Goal: Information Seeking & Learning: Learn about a topic

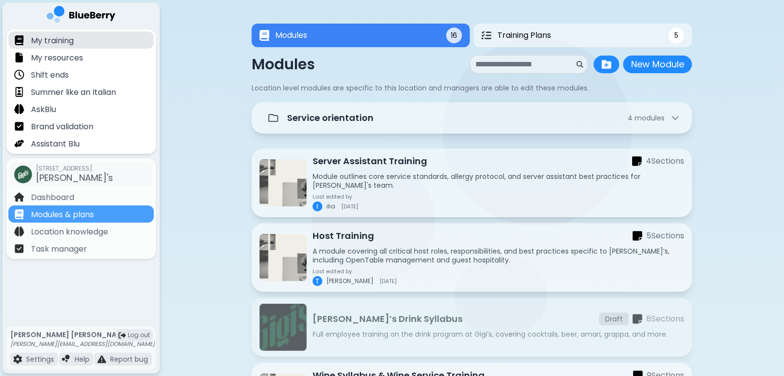
click at [59, 42] on p "My training" at bounding box center [52, 41] width 43 height 12
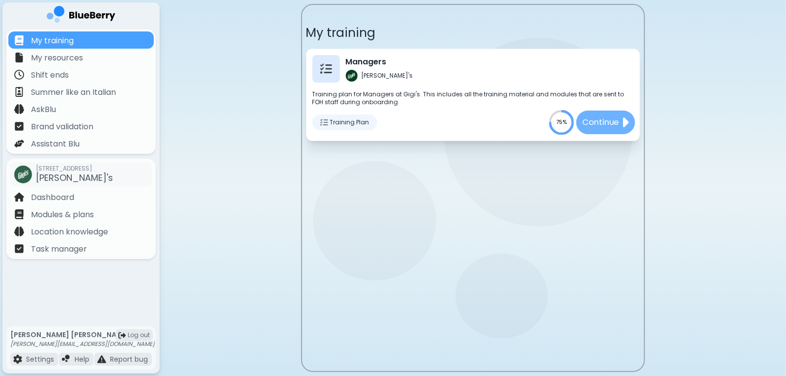
click at [610, 125] on p "Continue" at bounding box center [600, 122] width 37 height 12
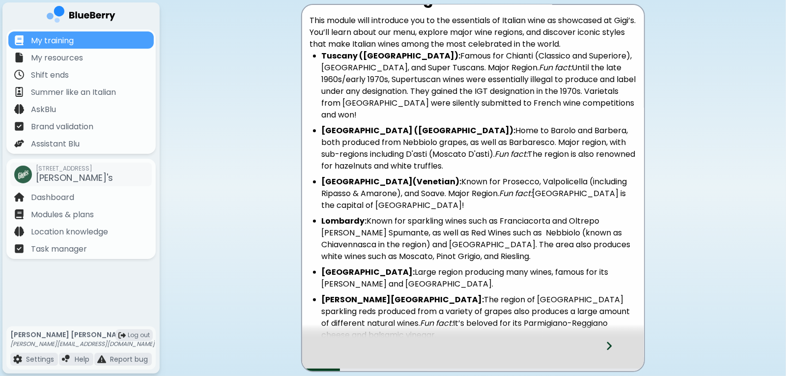
scroll to position [21, 0]
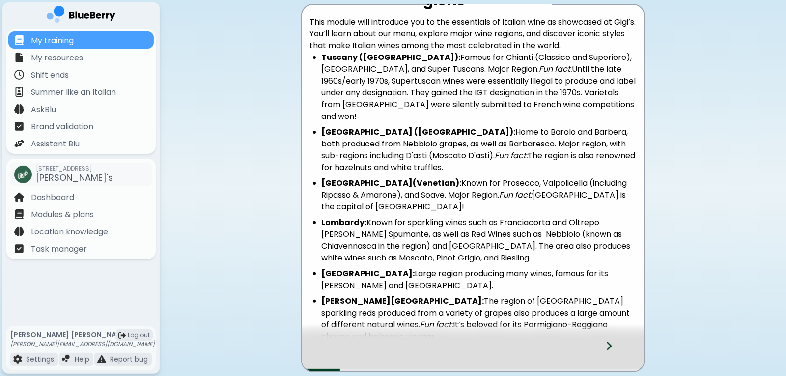
click at [606, 345] on icon at bounding box center [609, 345] width 7 height 11
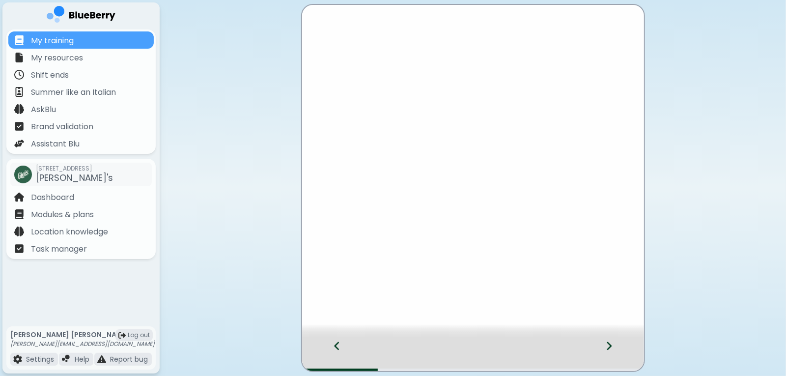
scroll to position [0, 0]
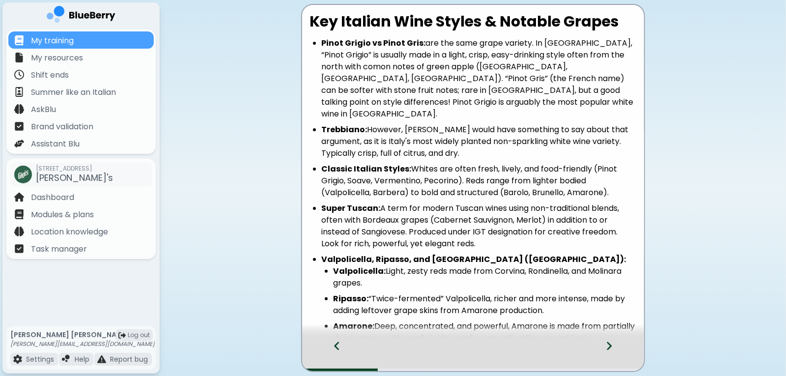
click at [606, 345] on icon at bounding box center [609, 345] width 7 height 11
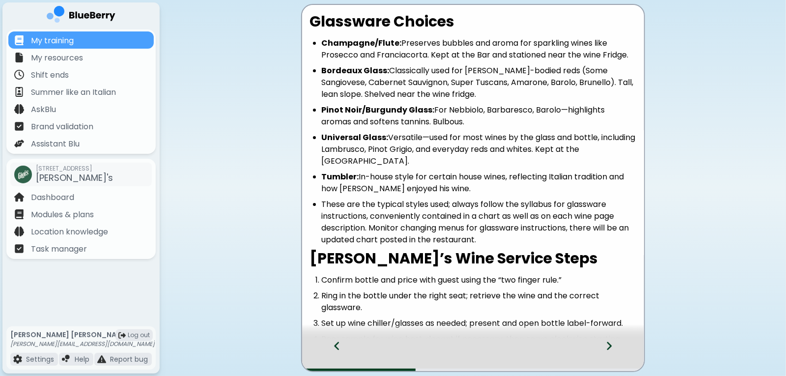
click at [599, 350] on div at bounding box center [615, 354] width 58 height 32
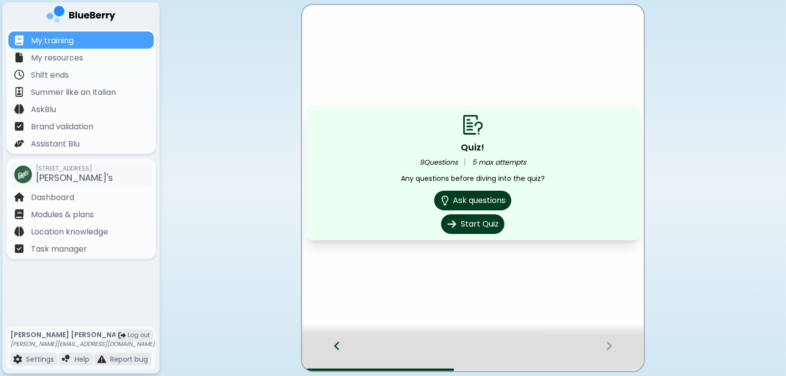
click at [340, 350] on div at bounding box center [332, 354] width 60 height 32
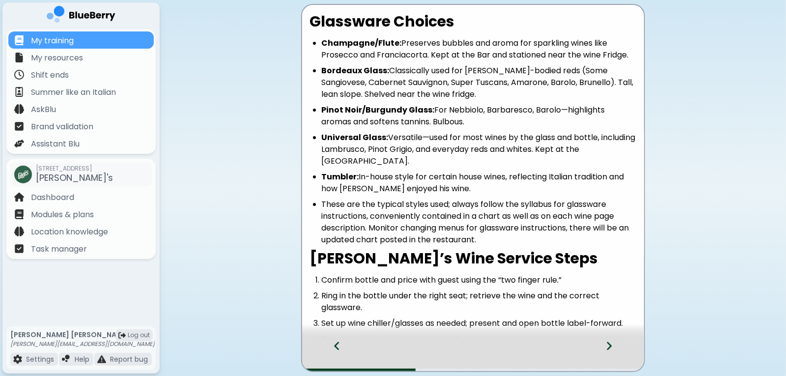
click at [340, 350] on div at bounding box center [332, 354] width 60 height 32
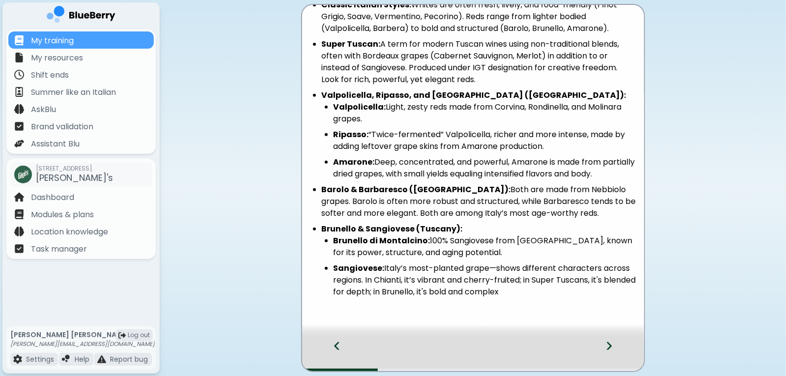
scroll to position [177, 0]
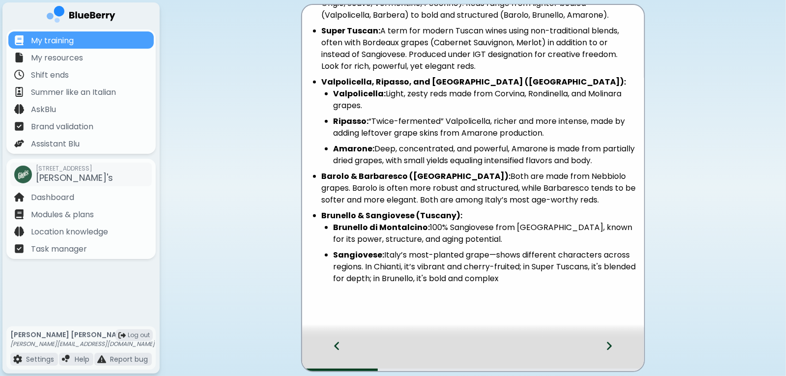
click at [611, 351] on icon at bounding box center [609, 345] width 7 height 11
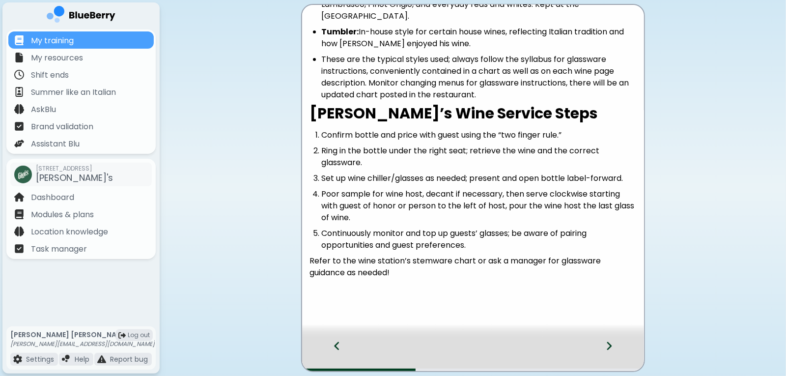
scroll to position [147, 0]
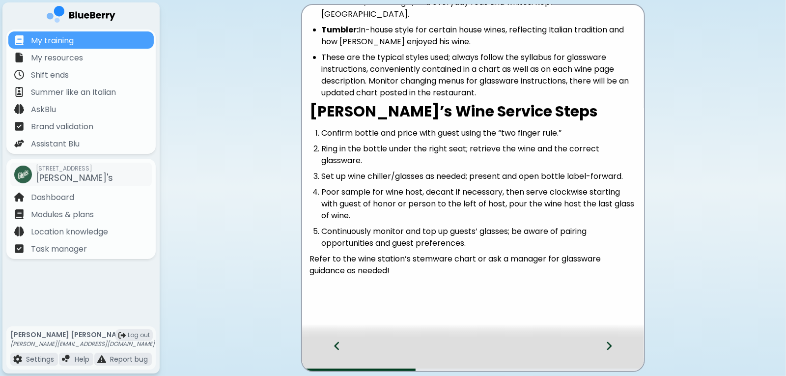
click at [611, 348] on icon at bounding box center [609, 345] width 7 height 11
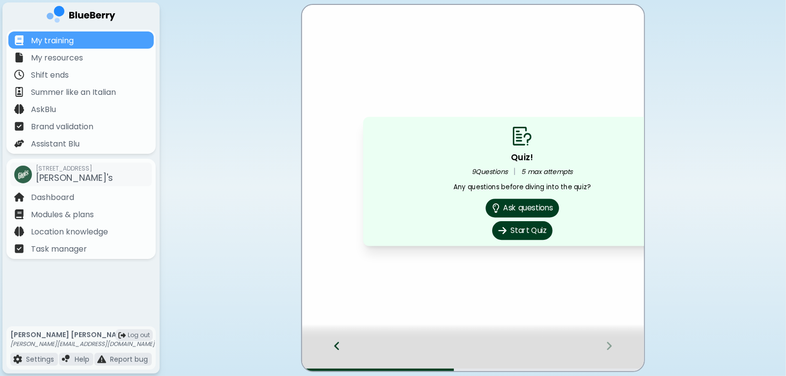
scroll to position [0, 0]
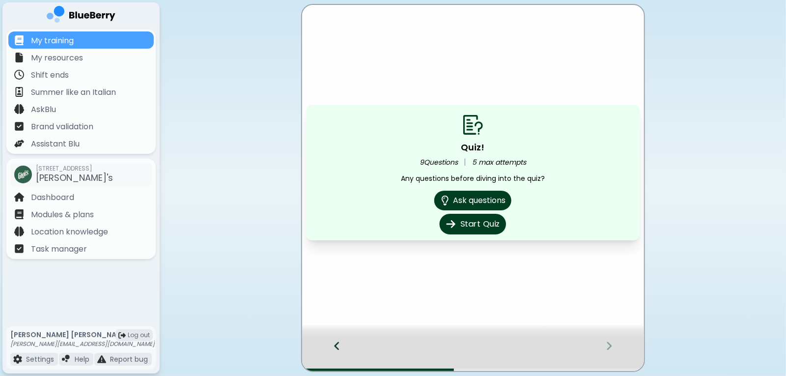
click at [461, 229] on button "Start Quiz" at bounding box center [473, 224] width 66 height 21
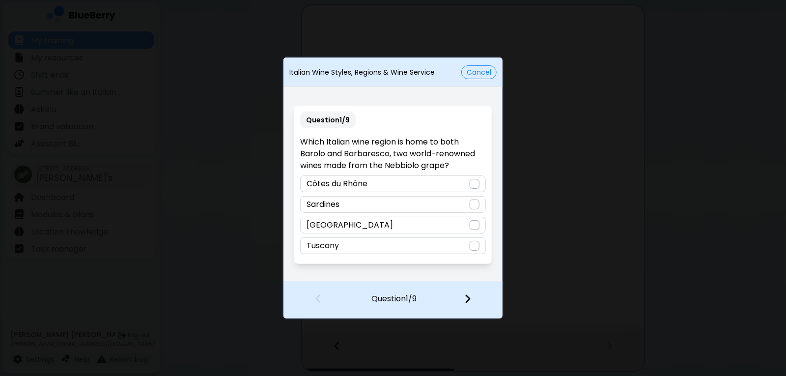
click at [473, 226] on div at bounding box center [475, 225] width 10 height 10
click at [469, 302] on img at bounding box center [467, 298] width 7 height 11
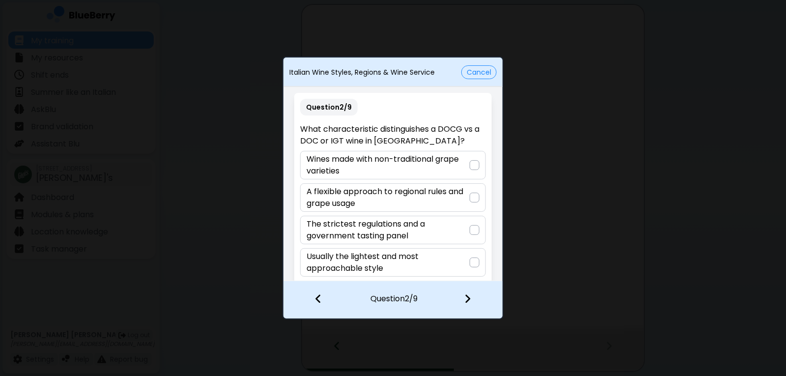
click at [476, 230] on div at bounding box center [475, 230] width 10 height 10
click at [470, 309] on div at bounding box center [474, 299] width 58 height 36
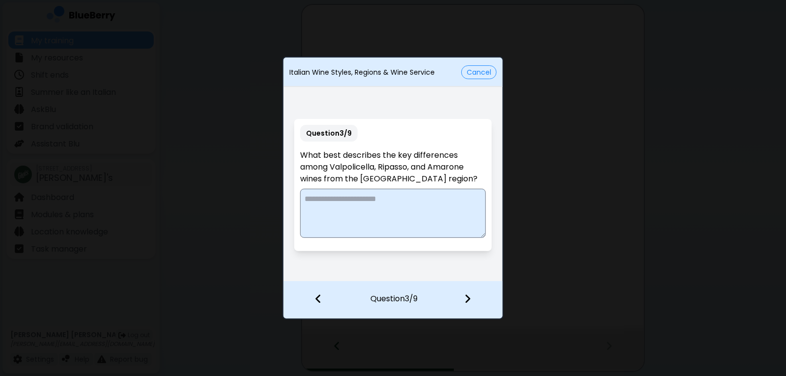
click at [346, 212] on textarea at bounding box center [392, 213] width 185 height 49
click at [352, 211] on textarea "**********" at bounding box center [393, 213] width 186 height 49
click at [341, 219] on textarea "**********" at bounding box center [393, 213] width 186 height 49
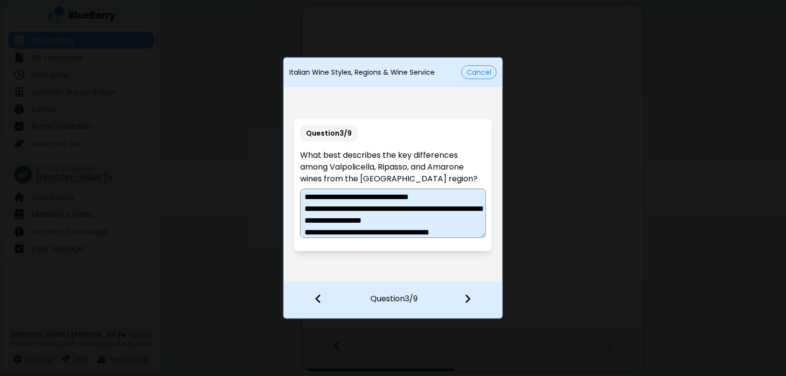
scroll to position [14, 0]
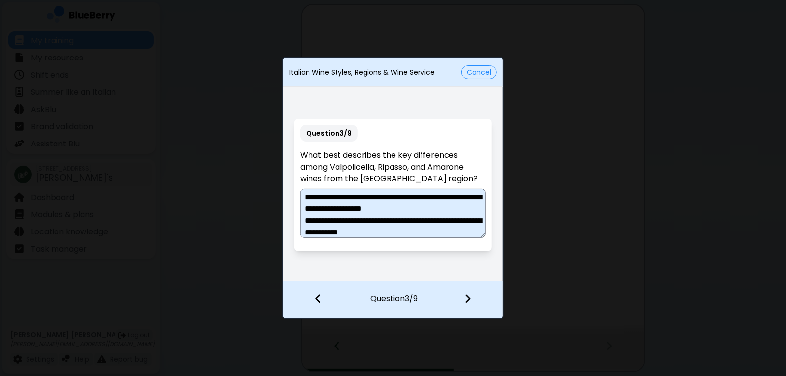
type textarea "**********"
click at [471, 299] on div at bounding box center [474, 299] width 58 height 36
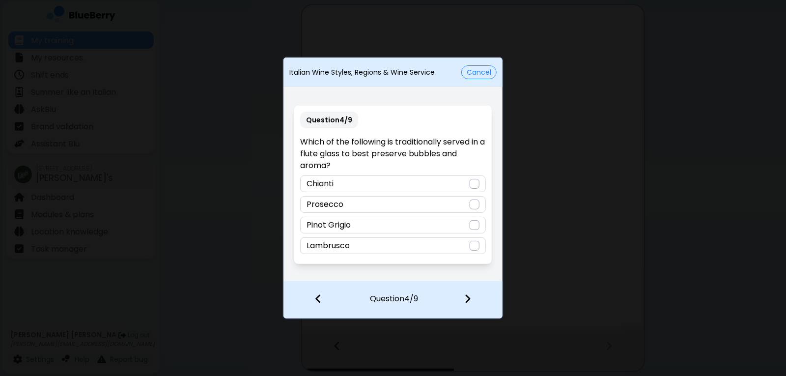
click at [476, 204] on div at bounding box center [475, 204] width 10 height 10
click at [468, 300] on img at bounding box center [467, 298] width 7 height 11
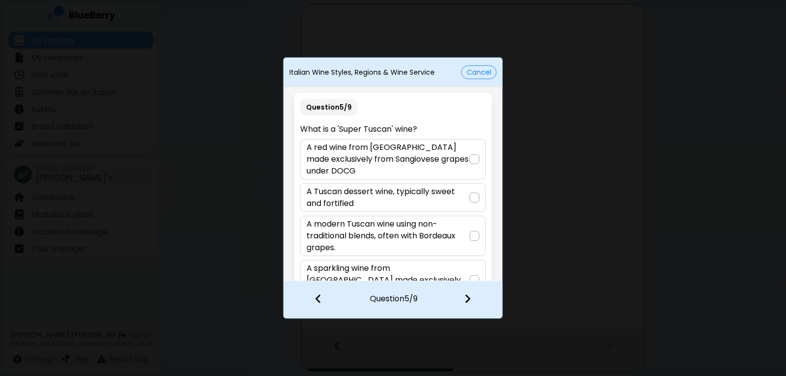
click at [464, 236] on p "A modern Tuscan wine using non-traditional blends, often with Bordeaux grapes." at bounding box center [388, 235] width 163 height 35
click at [469, 296] on img at bounding box center [467, 298] width 7 height 11
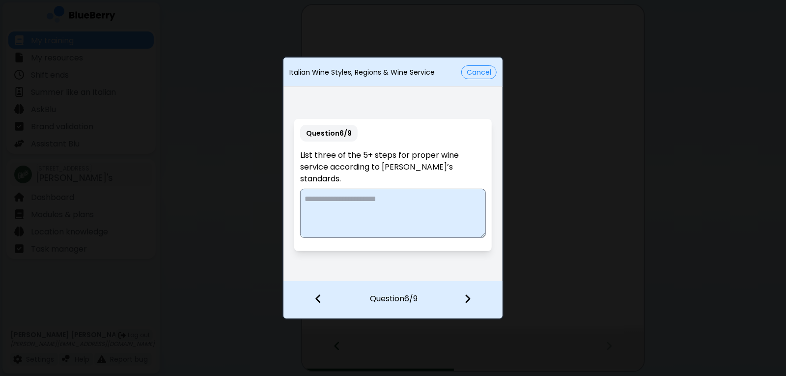
click at [325, 191] on textarea at bounding box center [392, 213] width 185 height 49
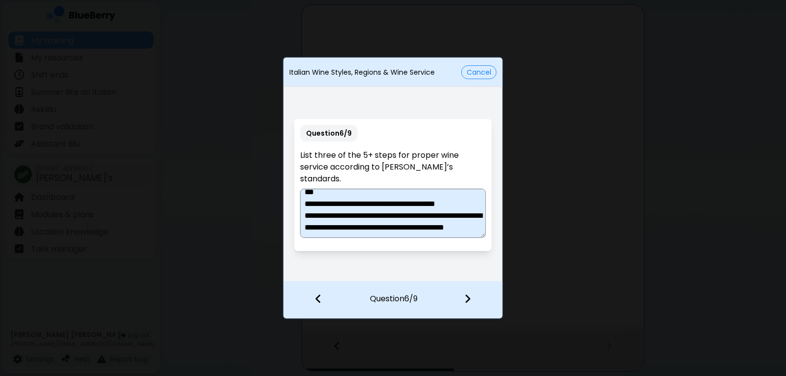
scroll to position [49, 0]
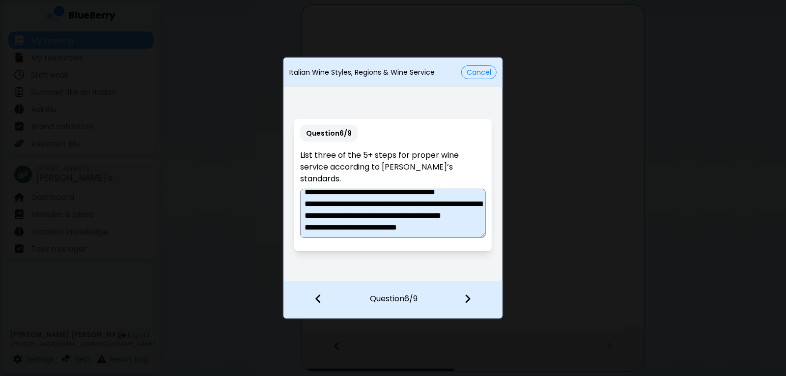
type textarea "**********"
click at [463, 299] on div at bounding box center [474, 299] width 58 height 36
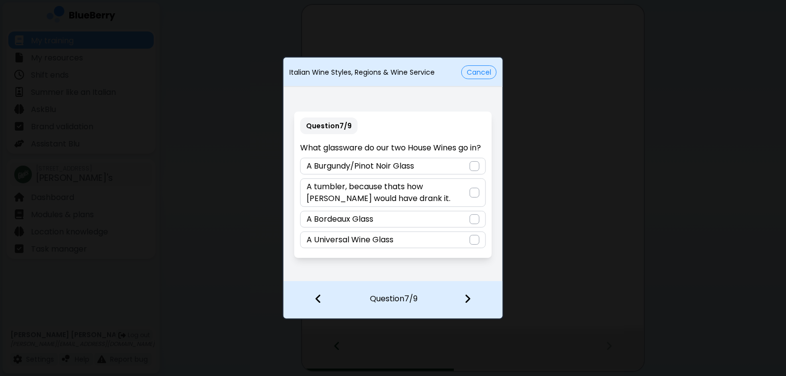
click at [473, 195] on div at bounding box center [475, 193] width 10 height 10
click at [468, 299] on img at bounding box center [467, 298] width 7 height 11
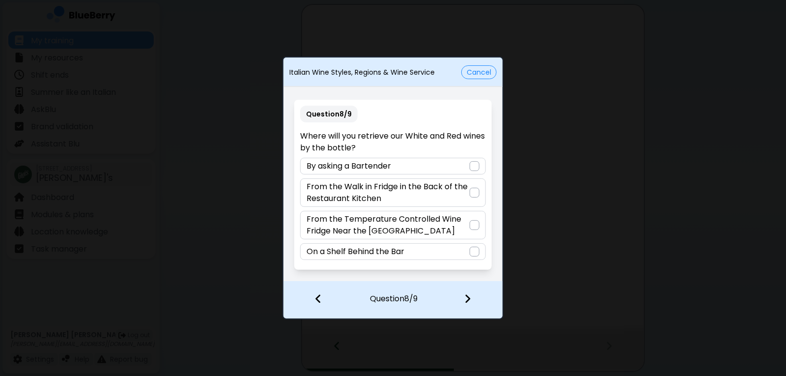
click at [471, 225] on div at bounding box center [475, 225] width 10 height 10
click at [469, 303] on img at bounding box center [467, 298] width 7 height 11
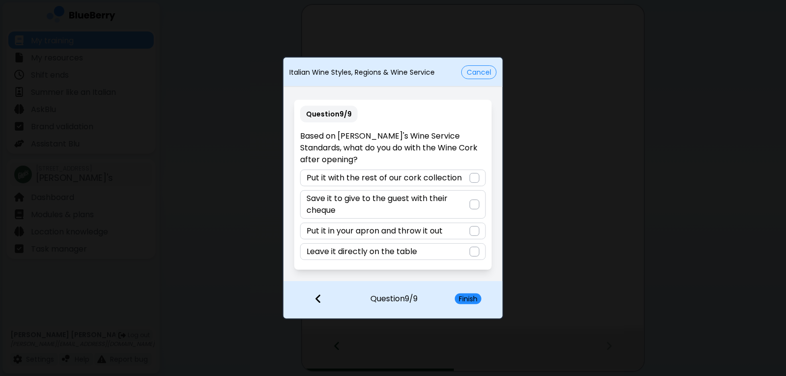
click at [479, 248] on div at bounding box center [475, 252] width 10 height 10
click at [475, 297] on button "Finish" at bounding box center [468, 298] width 27 height 11
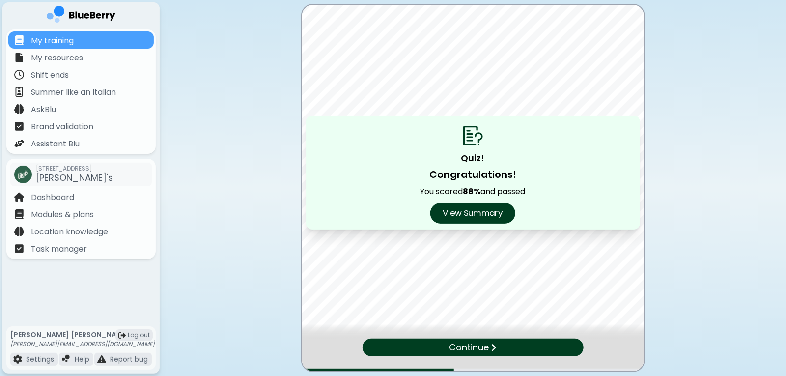
click at [493, 209] on button "View Summary" at bounding box center [472, 213] width 85 height 21
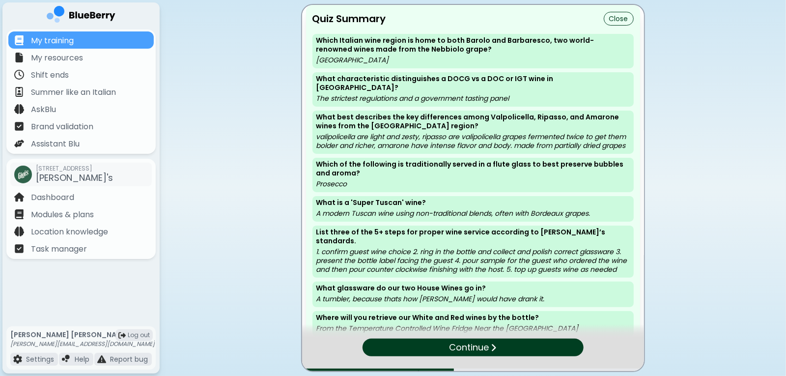
scroll to position [48, 0]
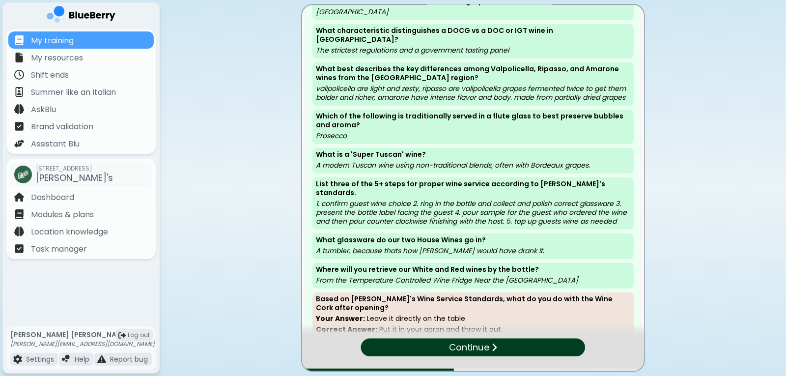
click at [498, 347] on div "Continue" at bounding box center [473, 347] width 225 height 18
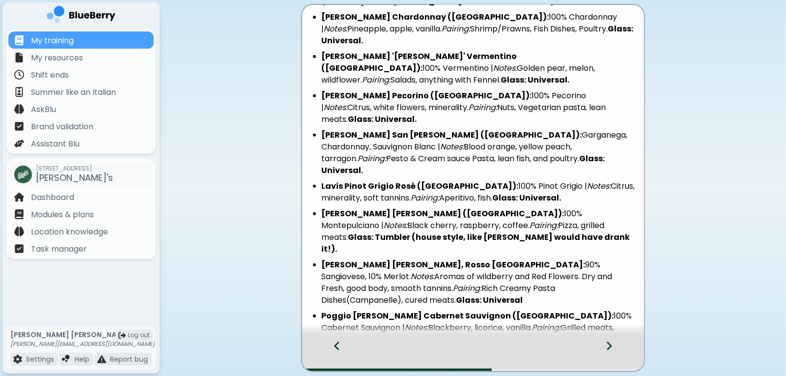
scroll to position [197, 0]
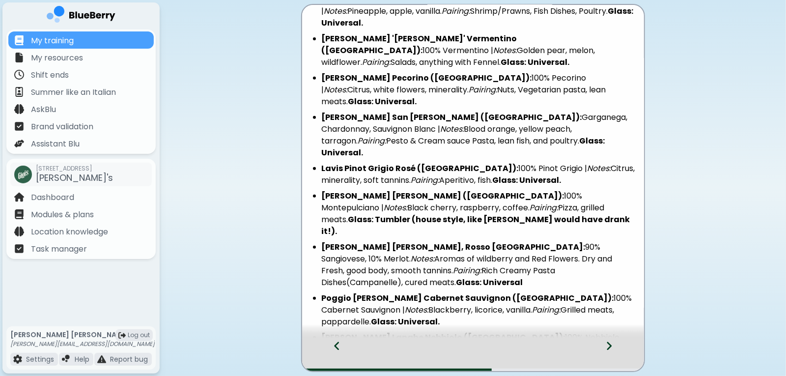
click at [605, 346] on div at bounding box center [615, 354] width 58 height 32
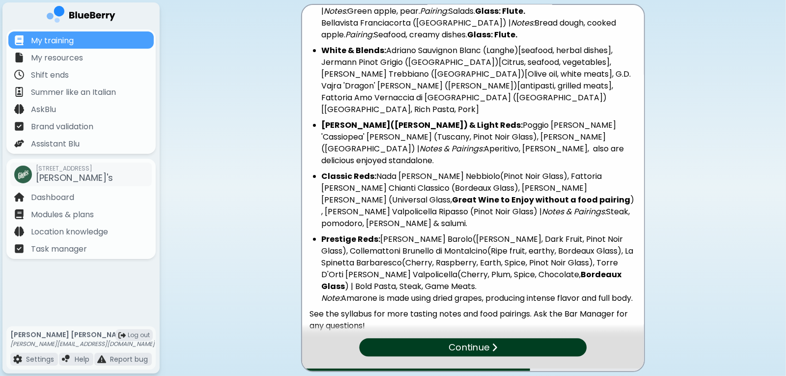
scroll to position [87, 0]
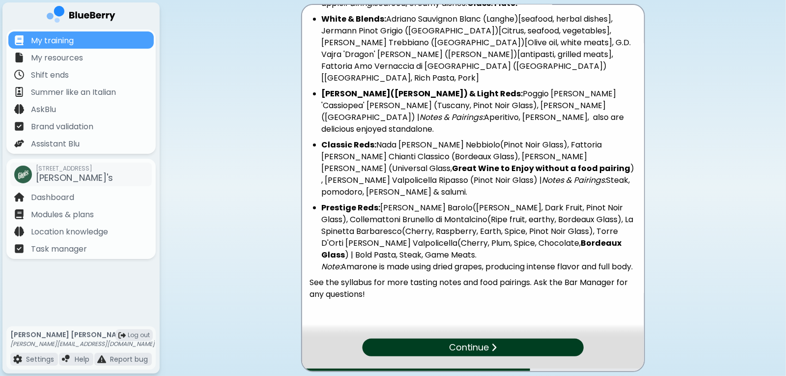
click at [478, 350] on p "Continue" at bounding box center [469, 347] width 40 height 14
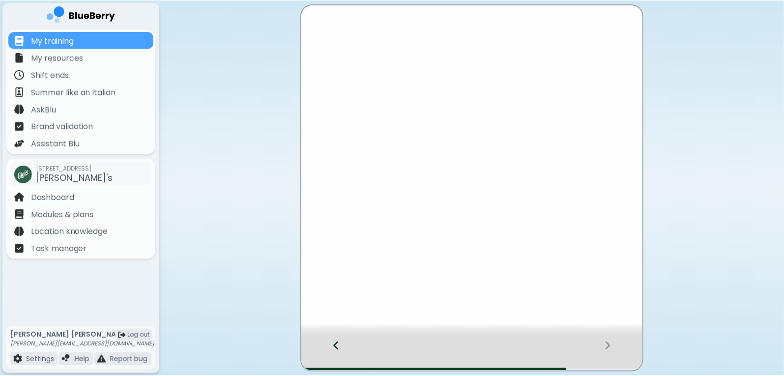
scroll to position [0, 0]
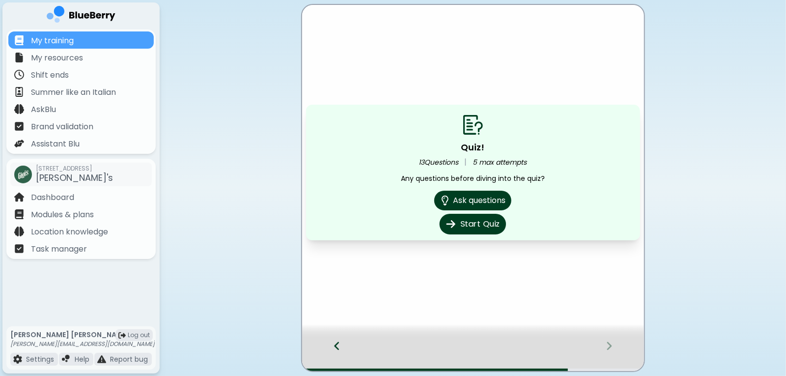
click at [479, 223] on button "Start Quiz" at bounding box center [473, 224] width 66 height 21
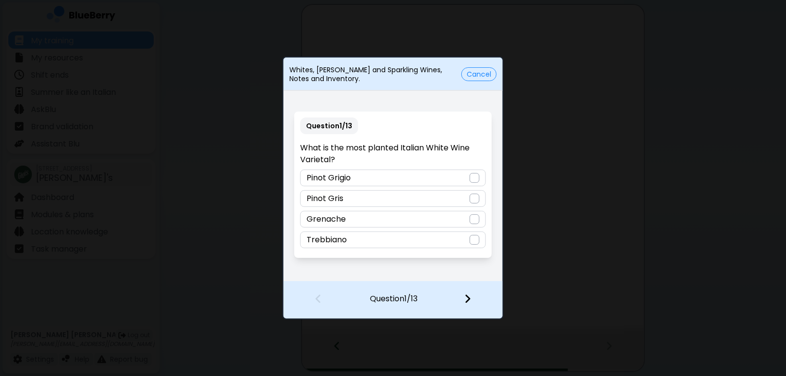
click at [469, 243] on div "Trebbiano" at bounding box center [392, 239] width 185 height 17
click at [470, 297] on img at bounding box center [467, 298] width 7 height 11
click at [474, 200] on div at bounding box center [475, 199] width 10 height 10
click at [467, 297] on img at bounding box center [467, 298] width 7 height 11
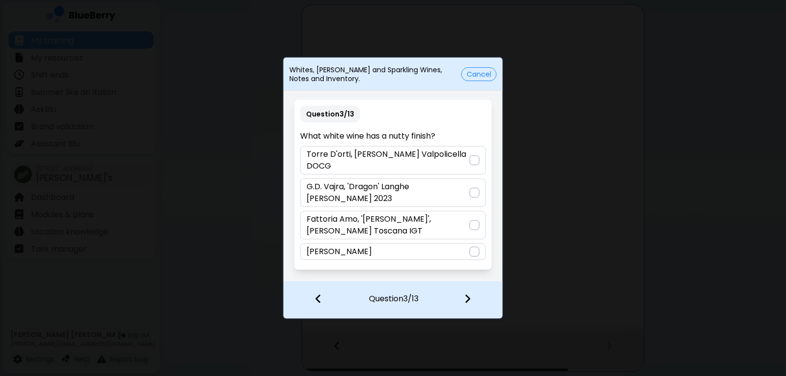
click at [475, 189] on div at bounding box center [475, 193] width 10 height 10
click at [476, 300] on div at bounding box center [474, 299] width 58 height 36
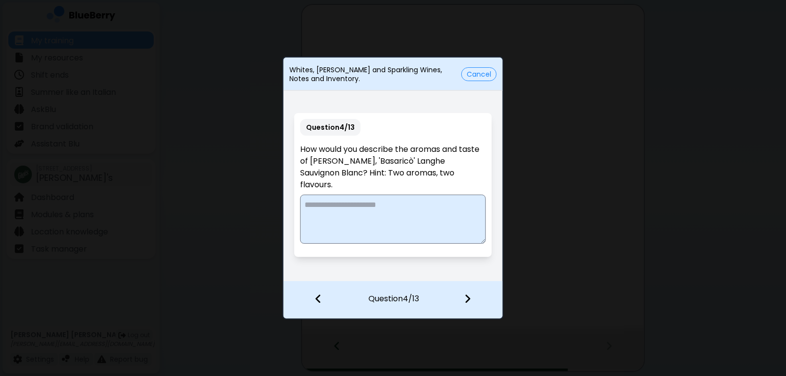
click at [477, 72] on button "Cancel" at bounding box center [478, 74] width 35 height 14
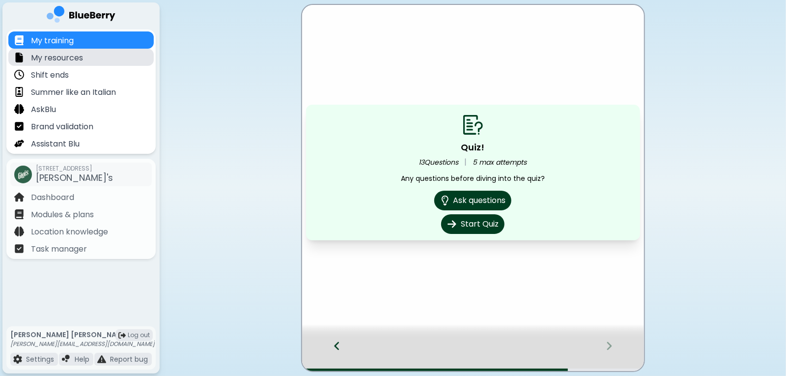
click at [56, 58] on p "My resources" at bounding box center [57, 58] width 52 height 12
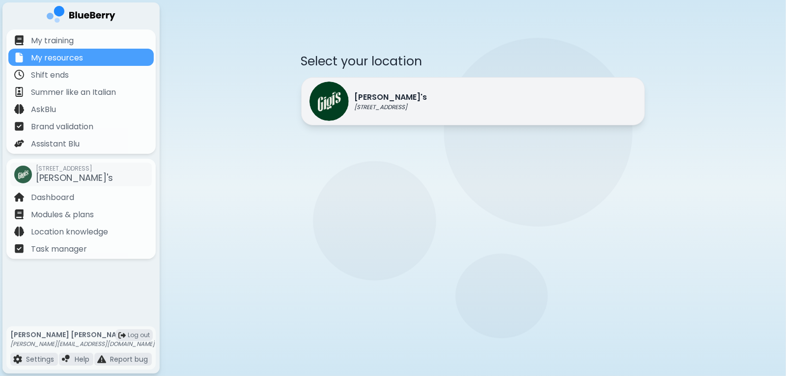
click at [399, 113] on div "[PERSON_NAME]'s [STREET_ADDRESS]" at bounding box center [368, 101] width 118 height 39
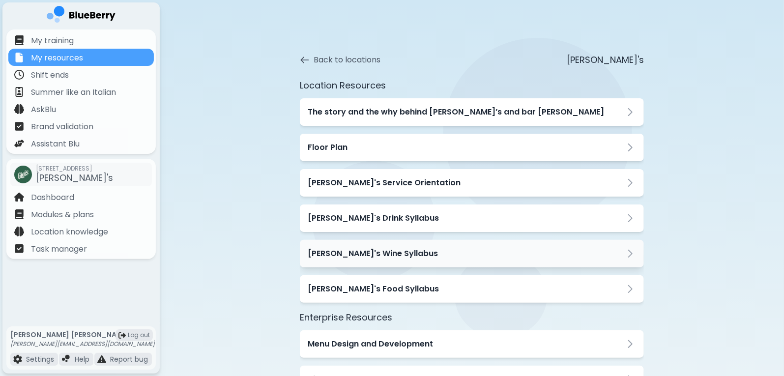
click at [630, 258] on icon at bounding box center [630, 254] width 12 height 12
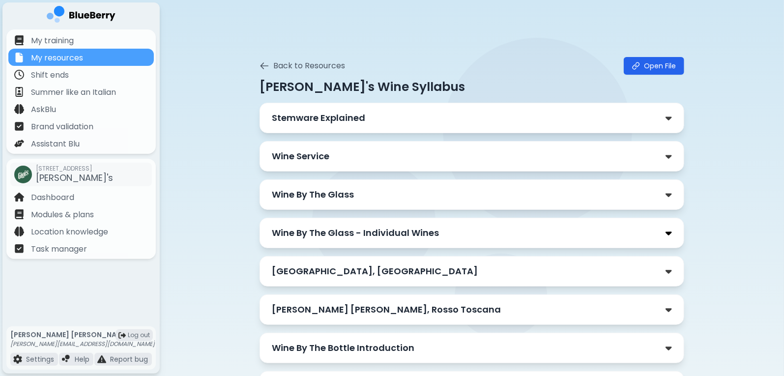
click at [668, 233] on img at bounding box center [668, 233] width 6 height 10
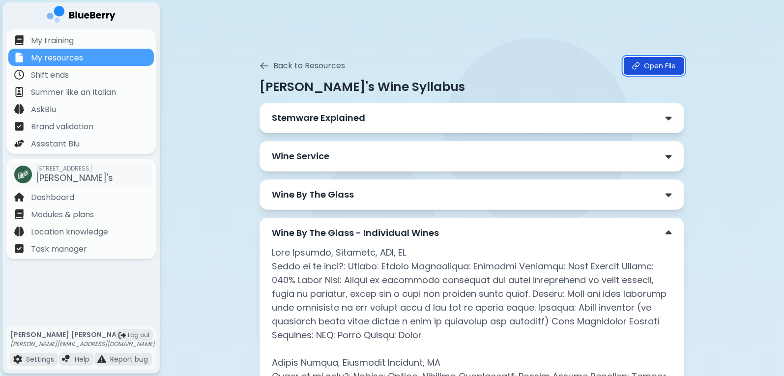
click at [661, 66] on link "Open File" at bounding box center [653, 66] width 60 height 18
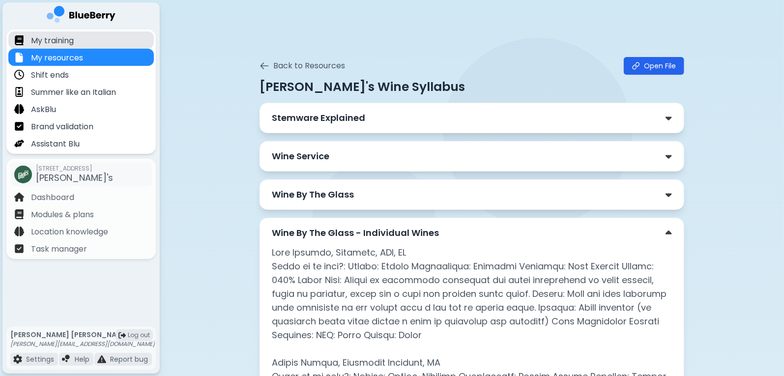
click at [72, 42] on p "My training" at bounding box center [52, 41] width 43 height 12
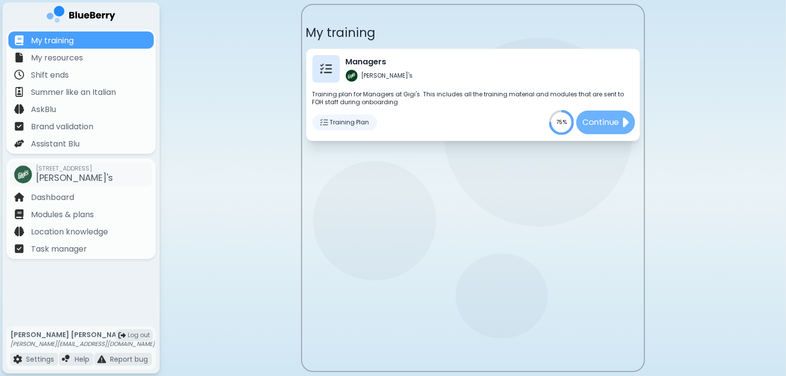
click at [626, 121] on img at bounding box center [625, 122] width 8 height 16
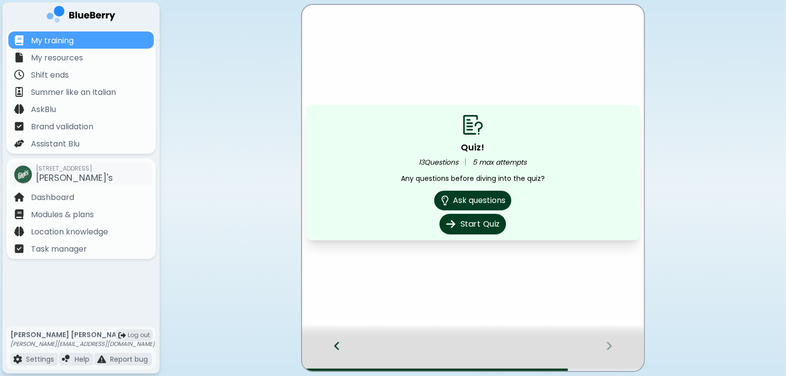
click at [481, 227] on button "Start Quiz" at bounding box center [473, 224] width 66 height 21
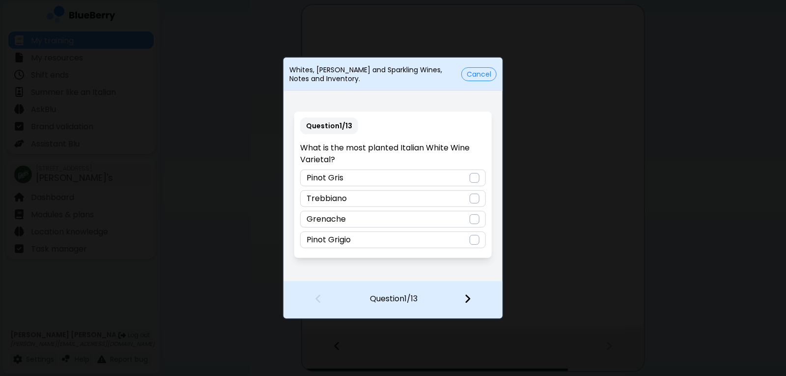
click at [474, 204] on div "Trebbiano" at bounding box center [392, 198] width 185 height 17
click at [469, 301] on img at bounding box center [467, 298] width 7 height 11
click at [479, 219] on div at bounding box center [475, 219] width 10 height 10
click at [469, 298] on img at bounding box center [467, 298] width 7 height 11
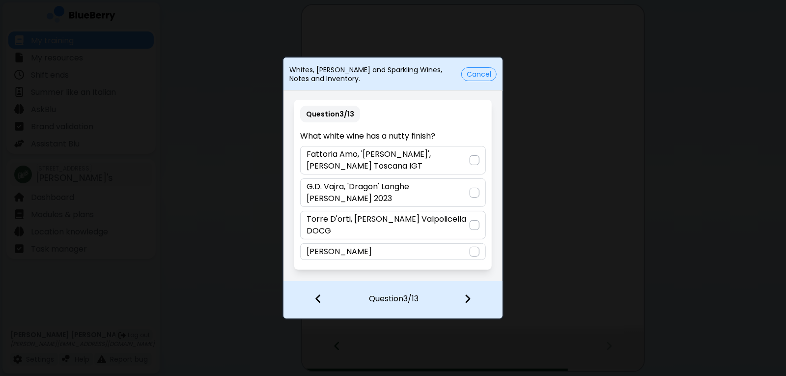
click at [478, 165] on div at bounding box center [475, 160] width 10 height 10
click at [469, 302] on img at bounding box center [467, 298] width 7 height 11
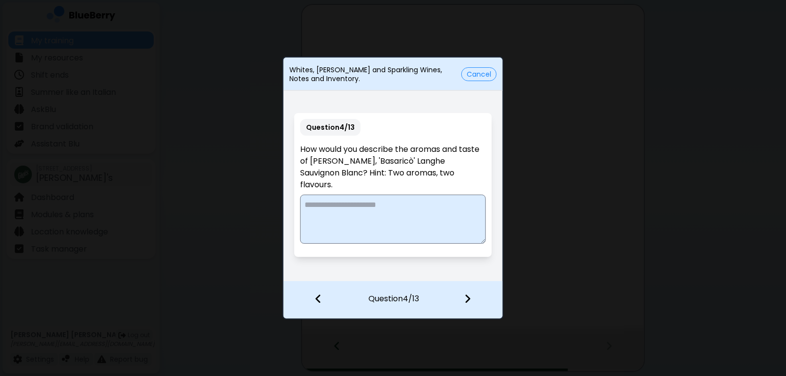
click at [368, 214] on textarea at bounding box center [392, 219] width 185 height 49
type textarea "**********"
click at [467, 298] on img at bounding box center [467, 298] width 7 height 11
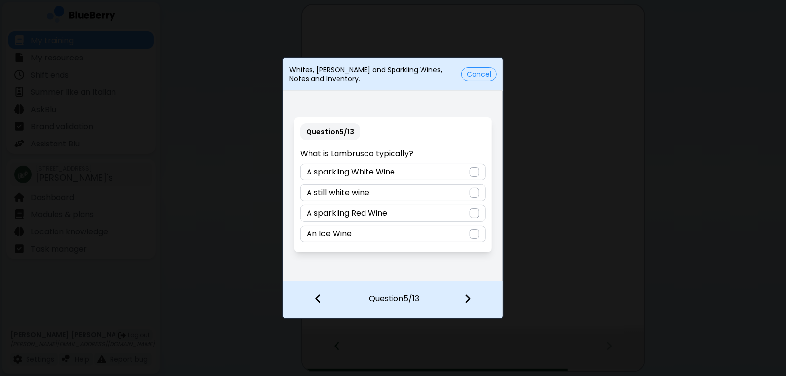
click at [470, 214] on div at bounding box center [475, 213] width 10 height 10
click at [469, 297] on img at bounding box center [467, 298] width 7 height 11
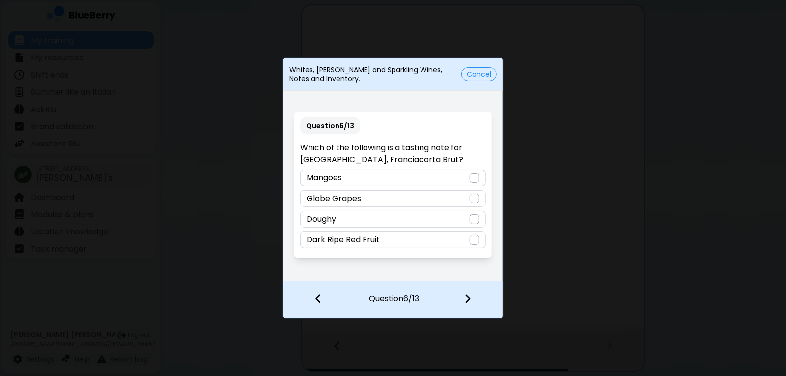
click at [474, 220] on div at bounding box center [475, 219] width 10 height 10
click at [468, 303] on img at bounding box center [467, 298] width 7 height 11
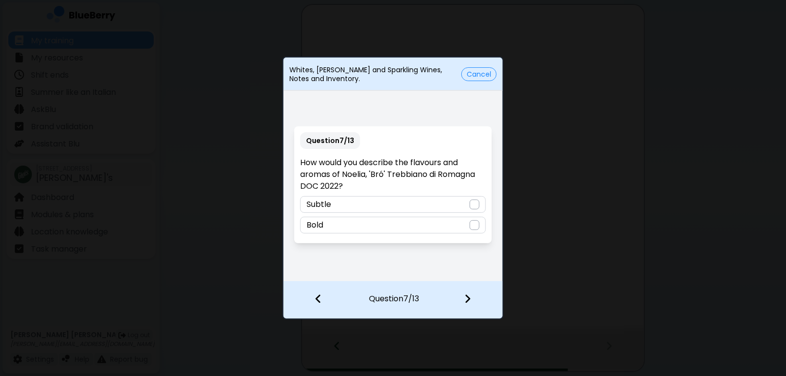
click at [475, 206] on div at bounding box center [475, 204] width 10 height 10
click at [469, 305] on div at bounding box center [474, 299] width 58 height 36
click at [475, 229] on div at bounding box center [475, 225] width 10 height 10
click at [468, 301] on img at bounding box center [467, 298] width 7 height 11
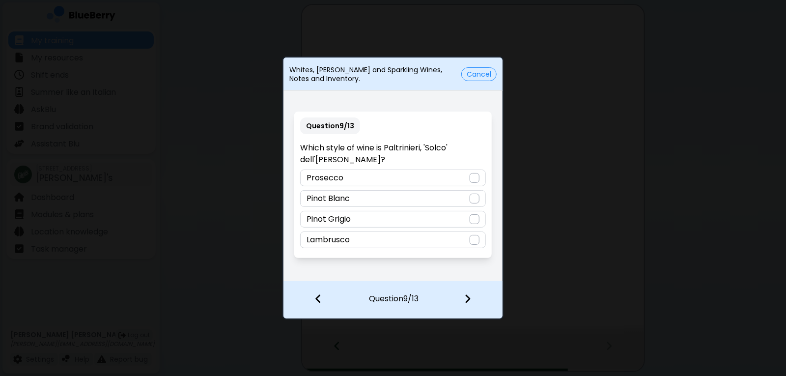
click at [476, 236] on div at bounding box center [475, 240] width 10 height 10
click at [469, 303] on img at bounding box center [467, 298] width 7 height 11
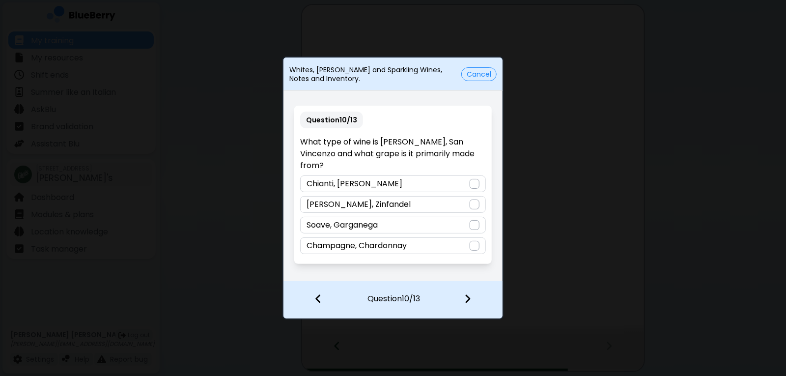
click at [471, 220] on div at bounding box center [475, 225] width 10 height 10
click at [466, 298] on img at bounding box center [467, 298] width 7 height 11
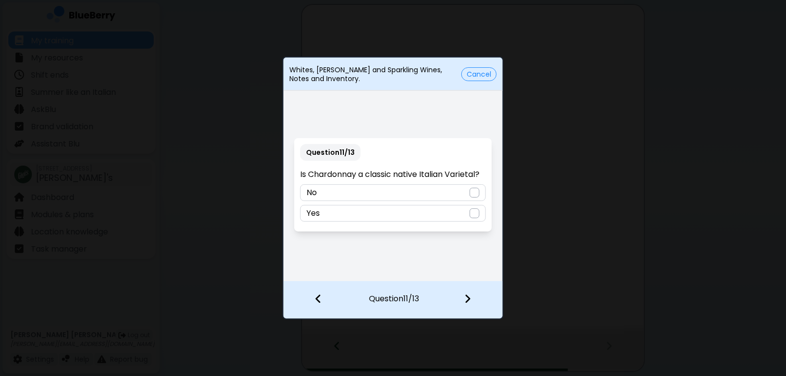
click at [474, 192] on div at bounding box center [475, 193] width 10 height 10
click at [469, 299] on img at bounding box center [467, 298] width 7 height 11
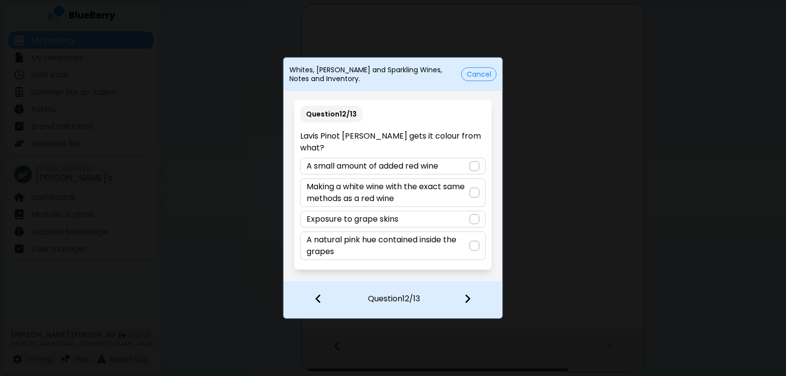
click at [478, 219] on div at bounding box center [475, 219] width 10 height 10
click at [468, 299] on img at bounding box center [467, 298] width 7 height 11
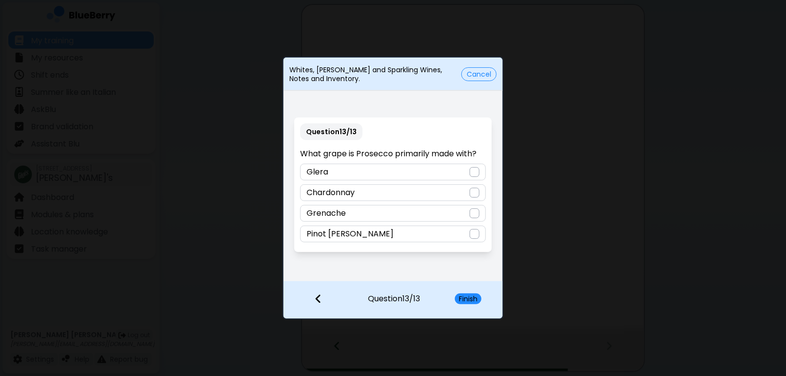
click at [473, 173] on div at bounding box center [475, 172] width 10 height 10
click at [470, 298] on button "Finish" at bounding box center [468, 298] width 27 height 11
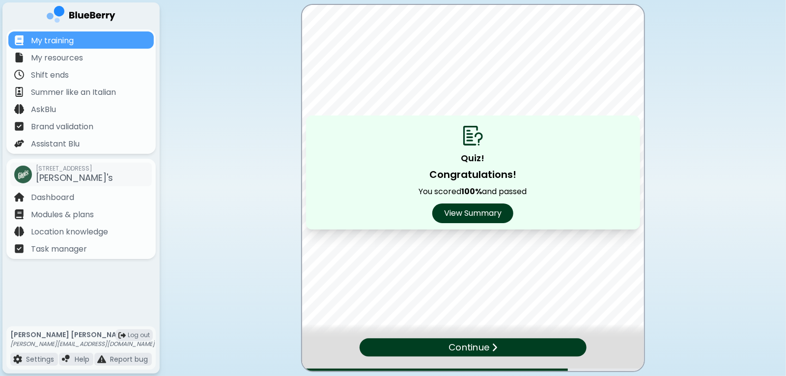
click at [510, 349] on div "Continue" at bounding box center [473, 347] width 227 height 18
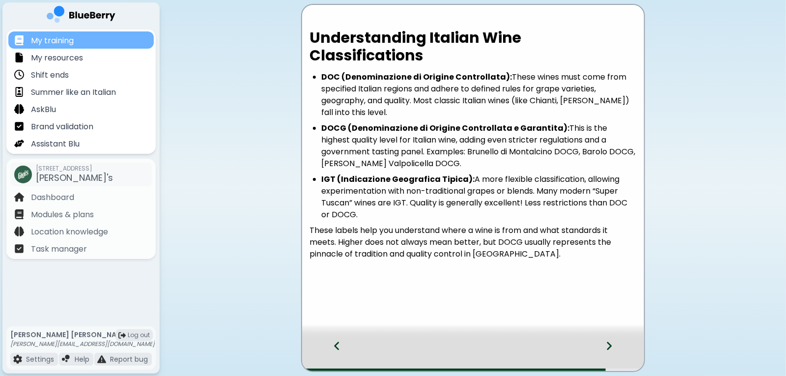
click at [70, 39] on p "My training" at bounding box center [52, 41] width 43 height 12
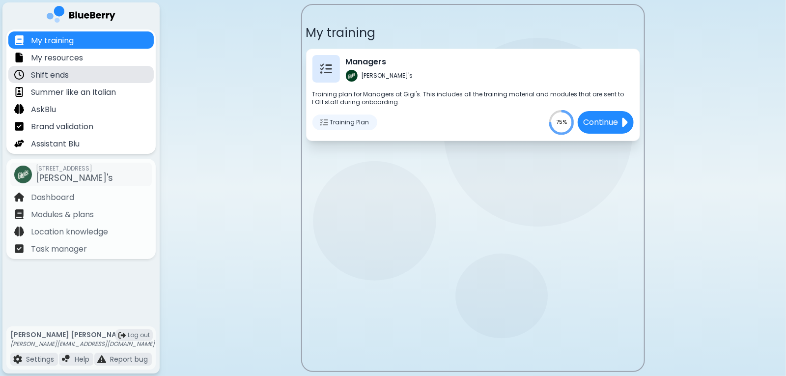
click at [52, 77] on p "Shift ends" at bounding box center [50, 75] width 38 height 12
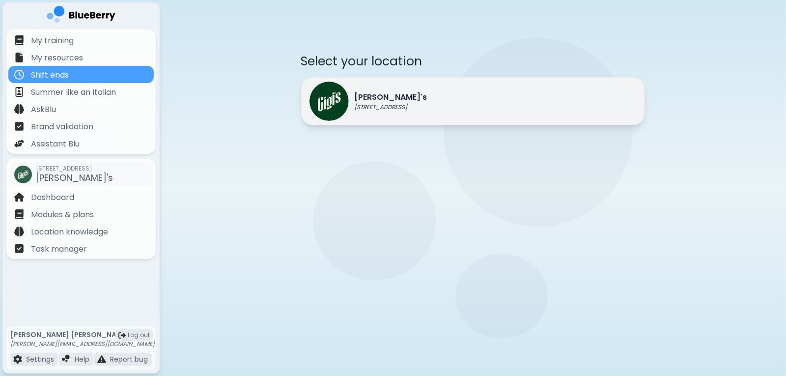
click at [397, 93] on p "[PERSON_NAME]'s" at bounding box center [391, 97] width 73 height 12
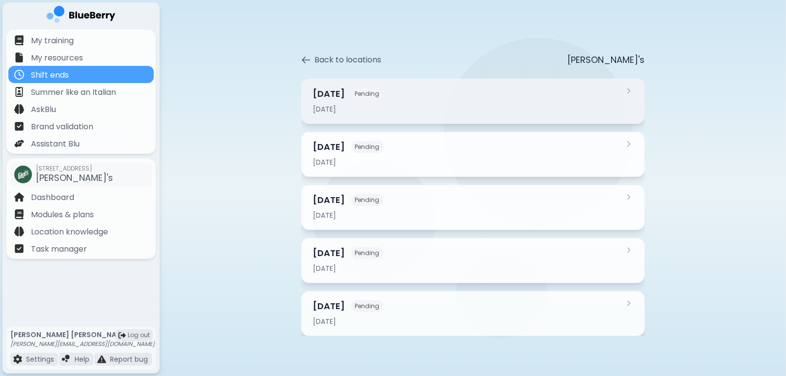
click at [614, 101] on div "[DATE] Pending [DATE]" at bounding box center [467, 101] width 308 height 28
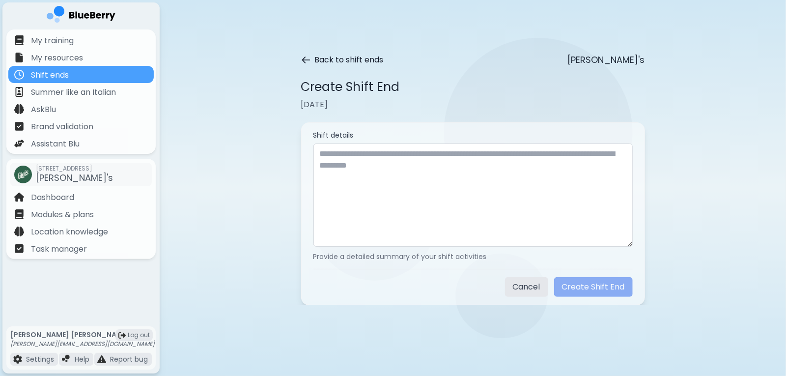
click at [306, 58] on icon at bounding box center [306, 60] width 10 height 10
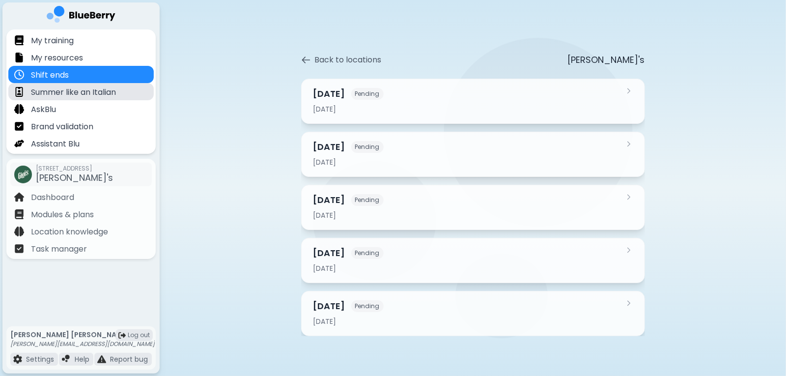
click at [70, 89] on p "Summer like an Italian" at bounding box center [73, 92] width 85 height 12
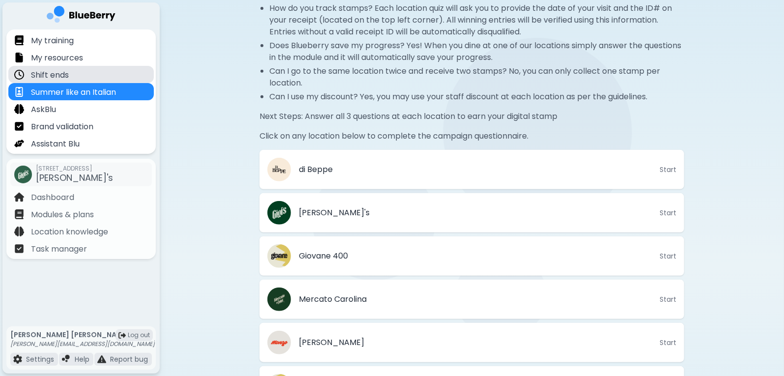
scroll to position [197, 0]
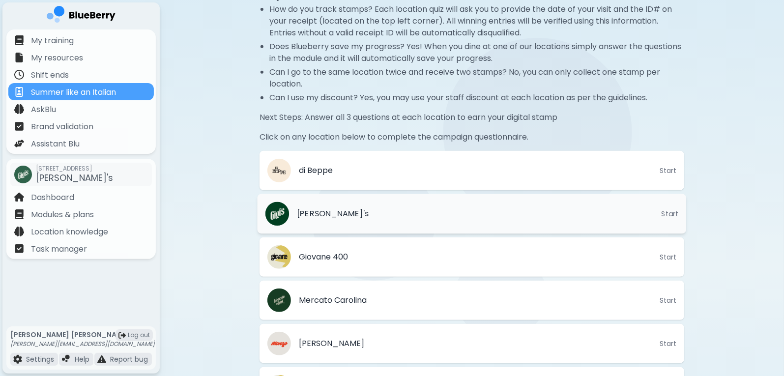
click at [377, 212] on li "[PERSON_NAME]'s Start" at bounding box center [471, 214] width 429 height 40
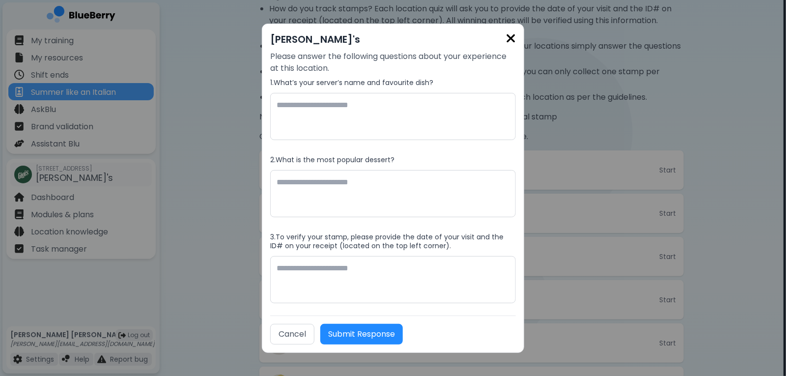
click at [513, 38] on img at bounding box center [511, 38] width 10 height 13
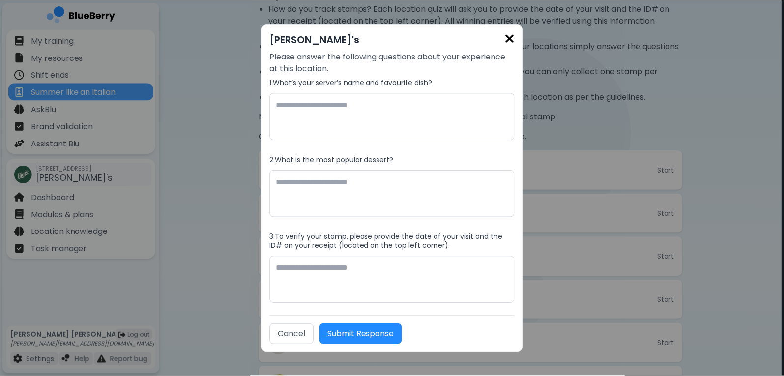
scroll to position [197, 0]
